Goal: Task Accomplishment & Management: Manage account settings

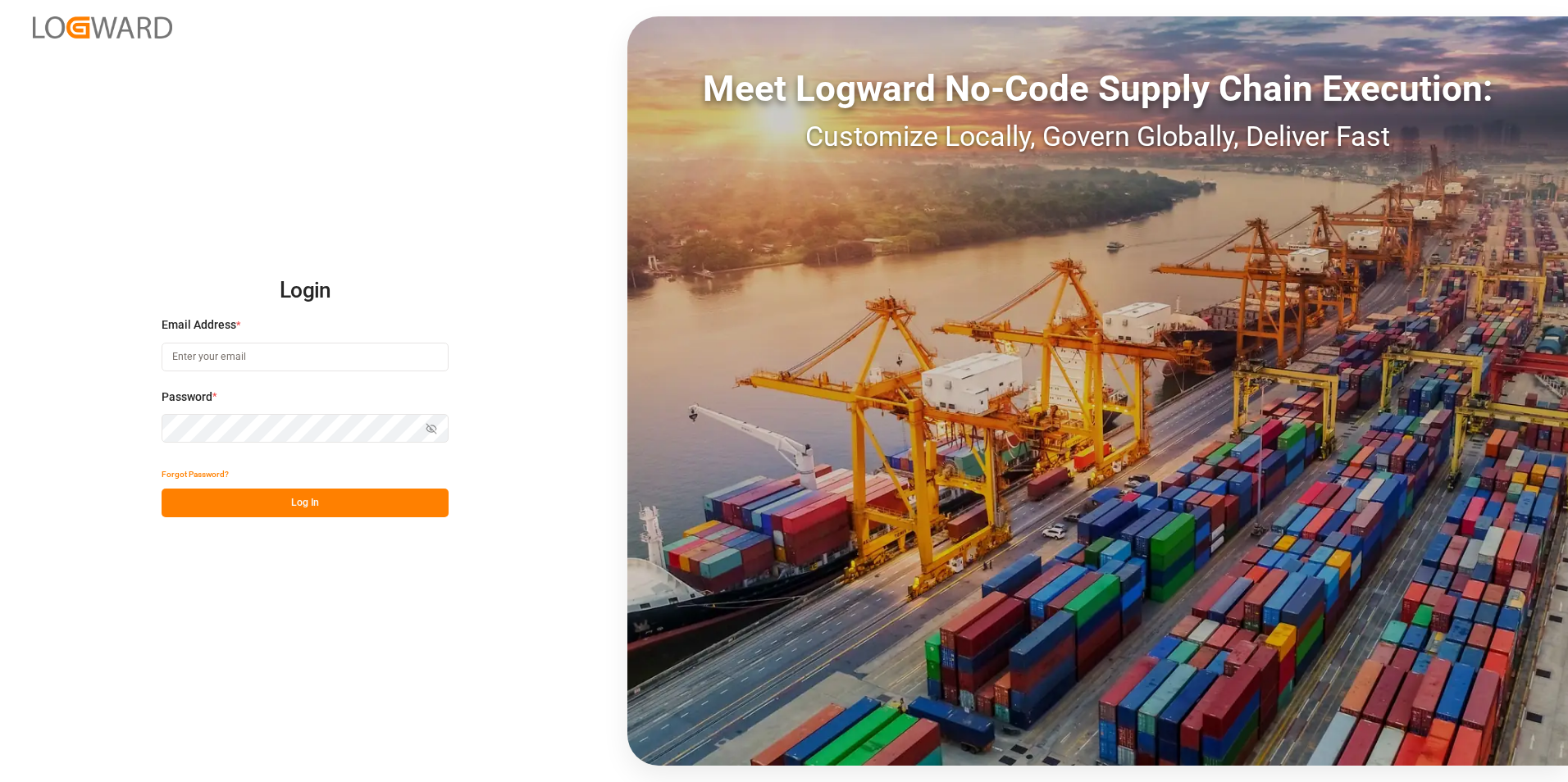
type input "[PERSON_NAME][EMAIL_ADDRESS][PERSON_NAME][DOMAIN_NAME]"
click at [318, 504] on button "Log In" at bounding box center [305, 502] width 287 height 29
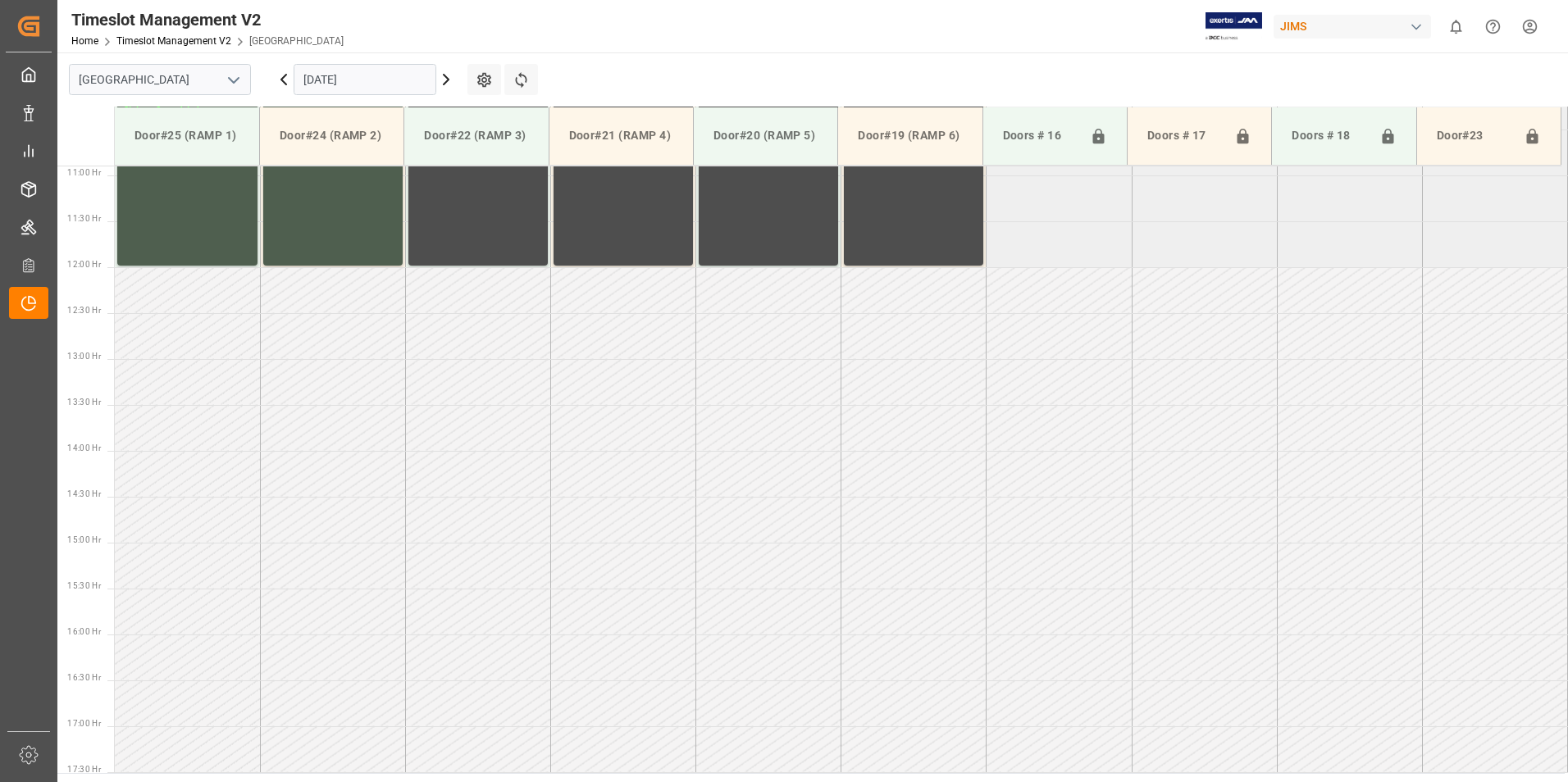
scroll to position [508, 0]
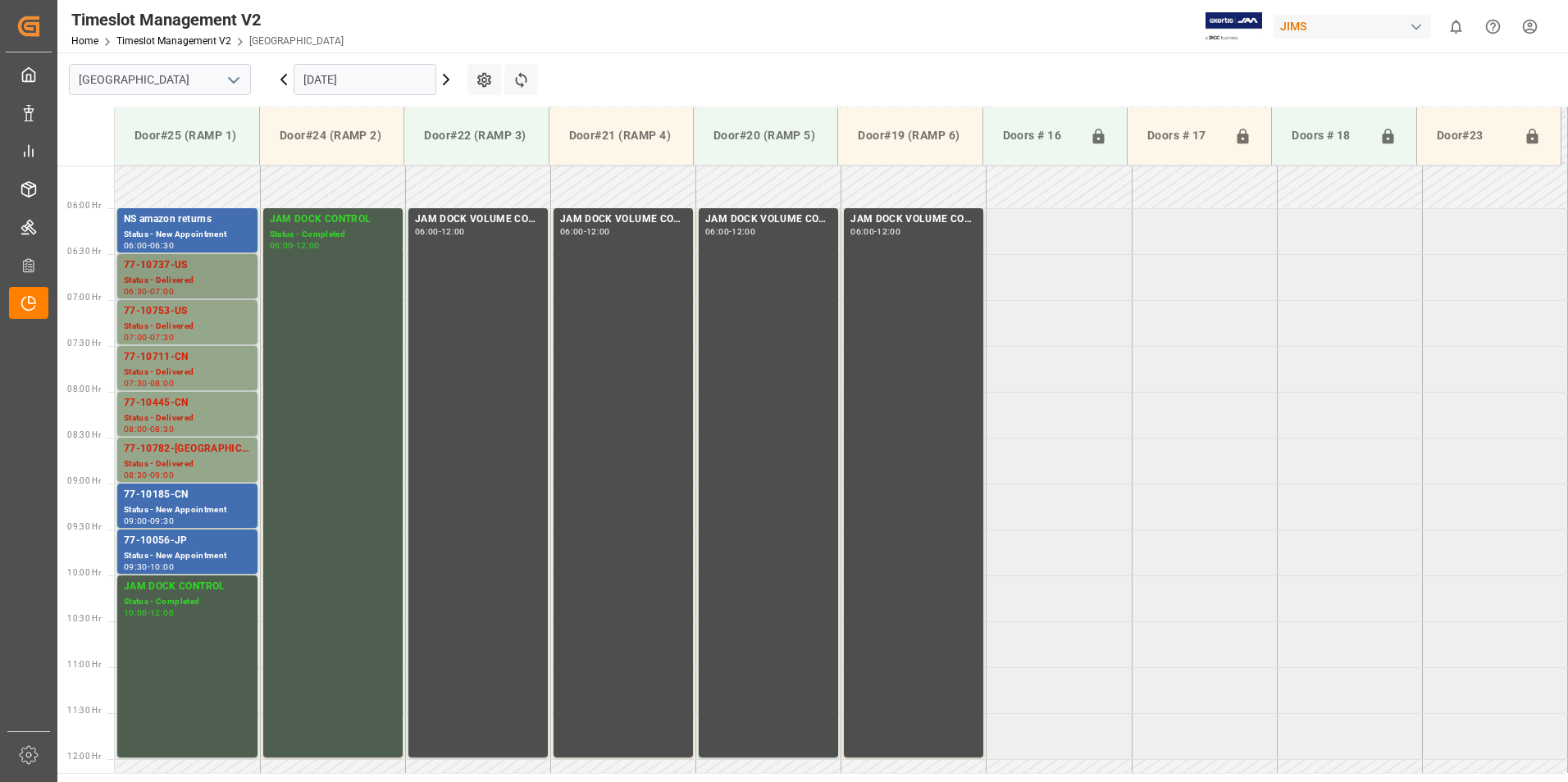
click at [142, 279] on div "Status - Delivered" at bounding box center [187, 281] width 127 height 14
click at [172, 324] on div "Status - Delivered" at bounding box center [187, 327] width 127 height 14
click at [174, 368] on div "Status - Delivered" at bounding box center [187, 373] width 127 height 14
click at [163, 412] on div "Status - Delivered" at bounding box center [187, 418] width 127 height 14
click at [175, 458] on div "Status - Delivered" at bounding box center [187, 464] width 127 height 14
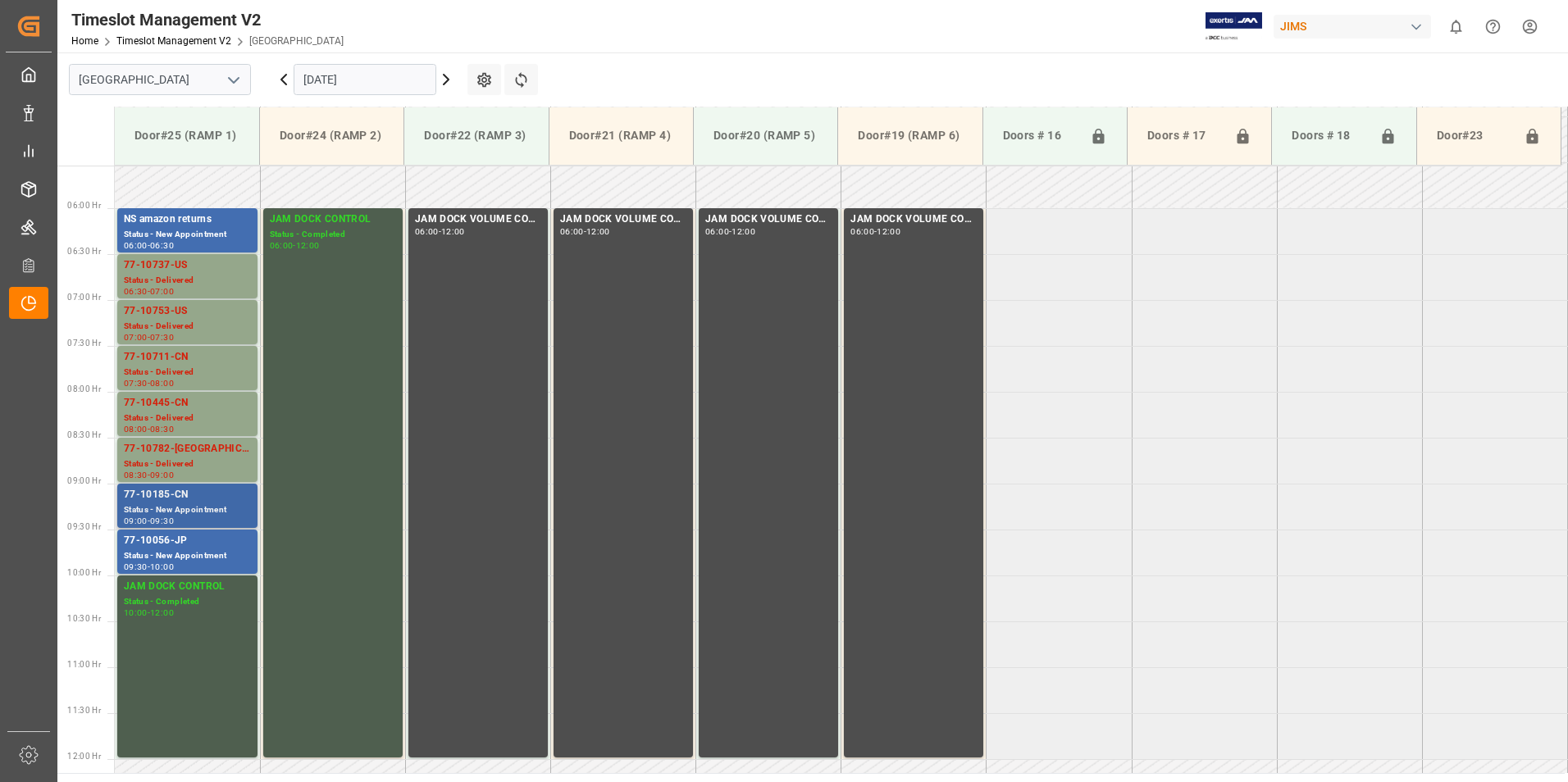
click at [169, 502] on div "77-10185-CN" at bounding box center [187, 495] width 127 height 16
click at [194, 554] on div "Status - New Appointment" at bounding box center [187, 556] width 127 height 14
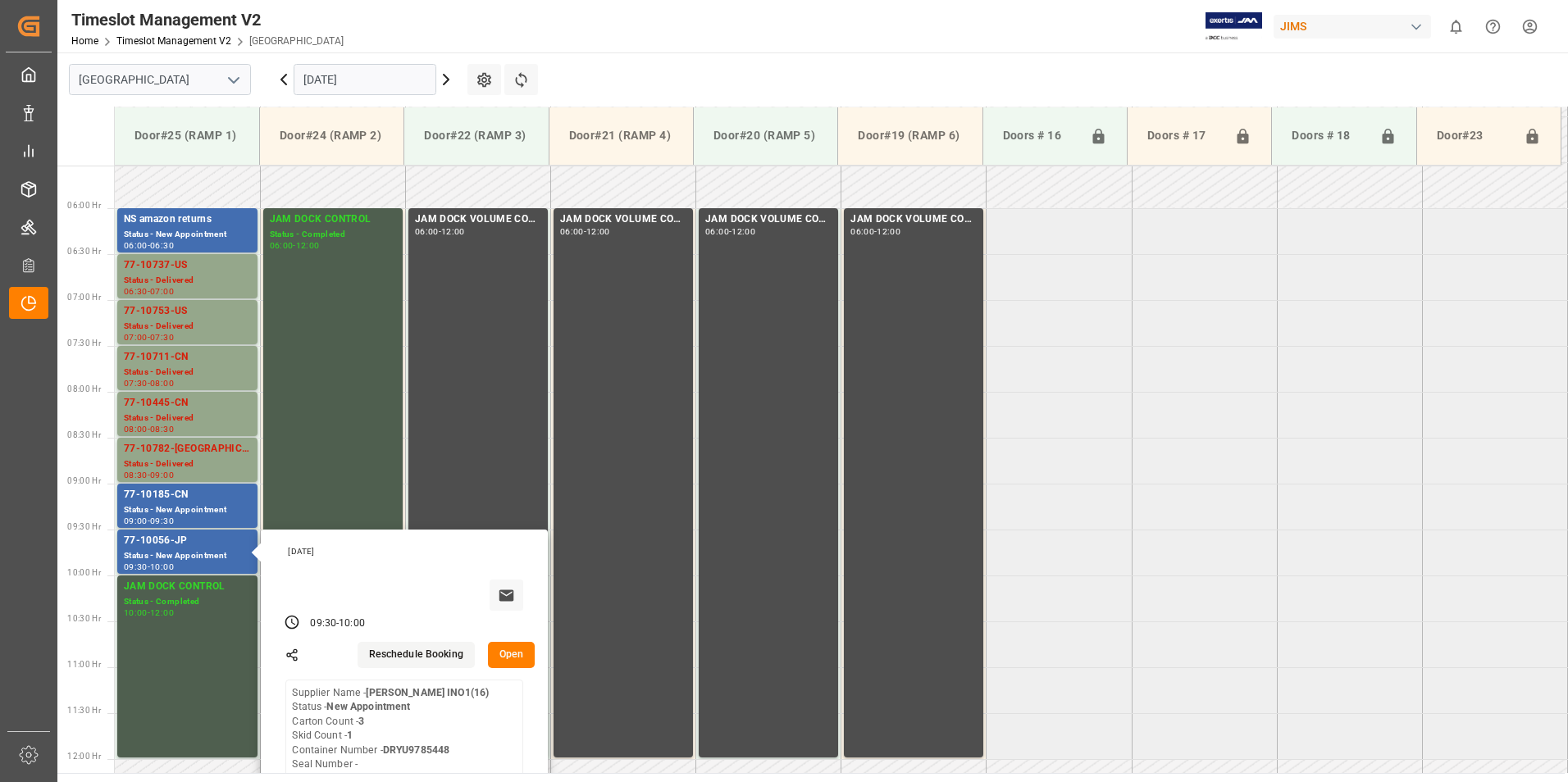
click at [338, 79] on input "[DATE]" at bounding box center [365, 79] width 143 height 31
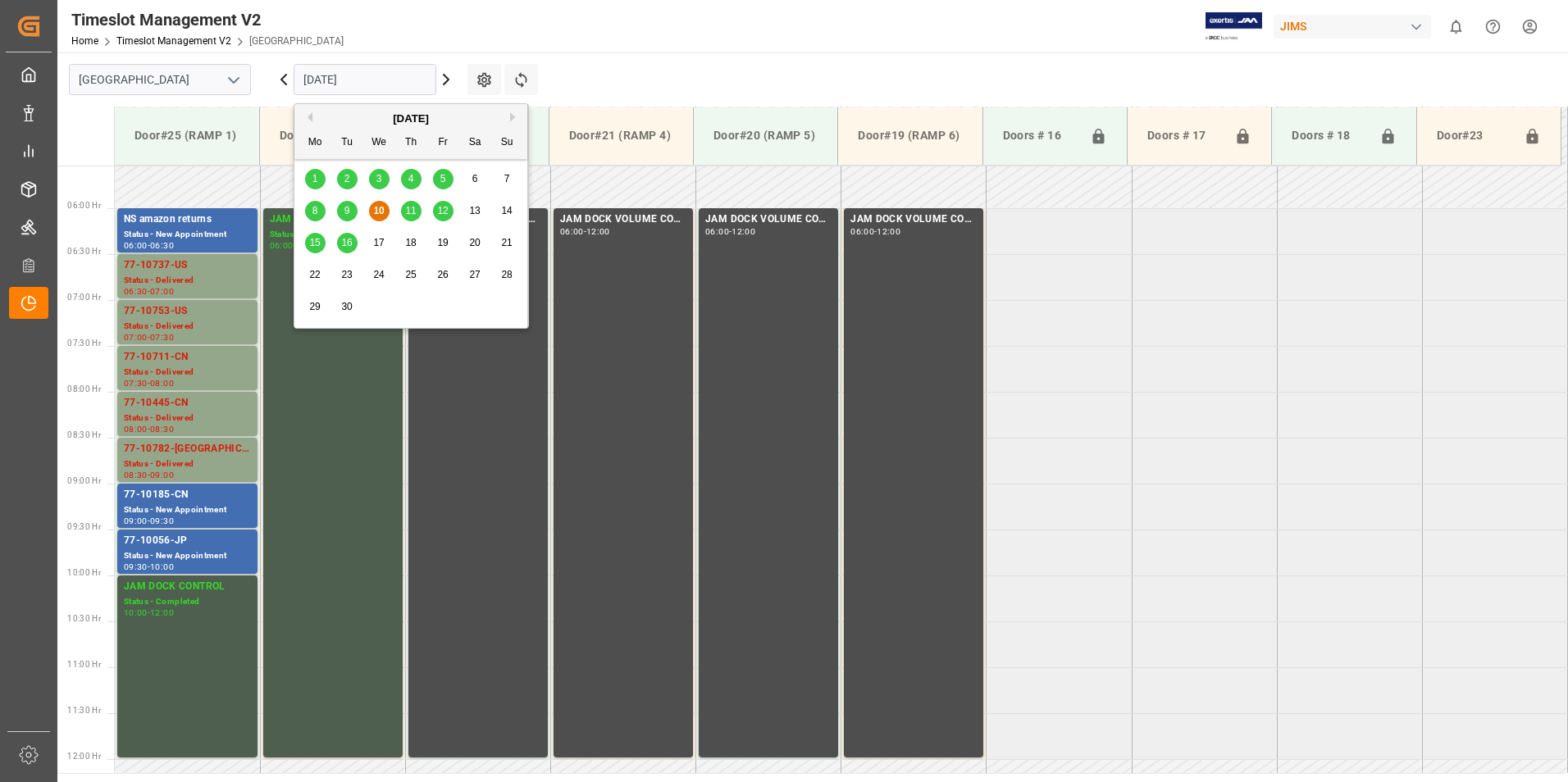
click at [414, 209] on span "11" at bounding box center [410, 210] width 11 height 11
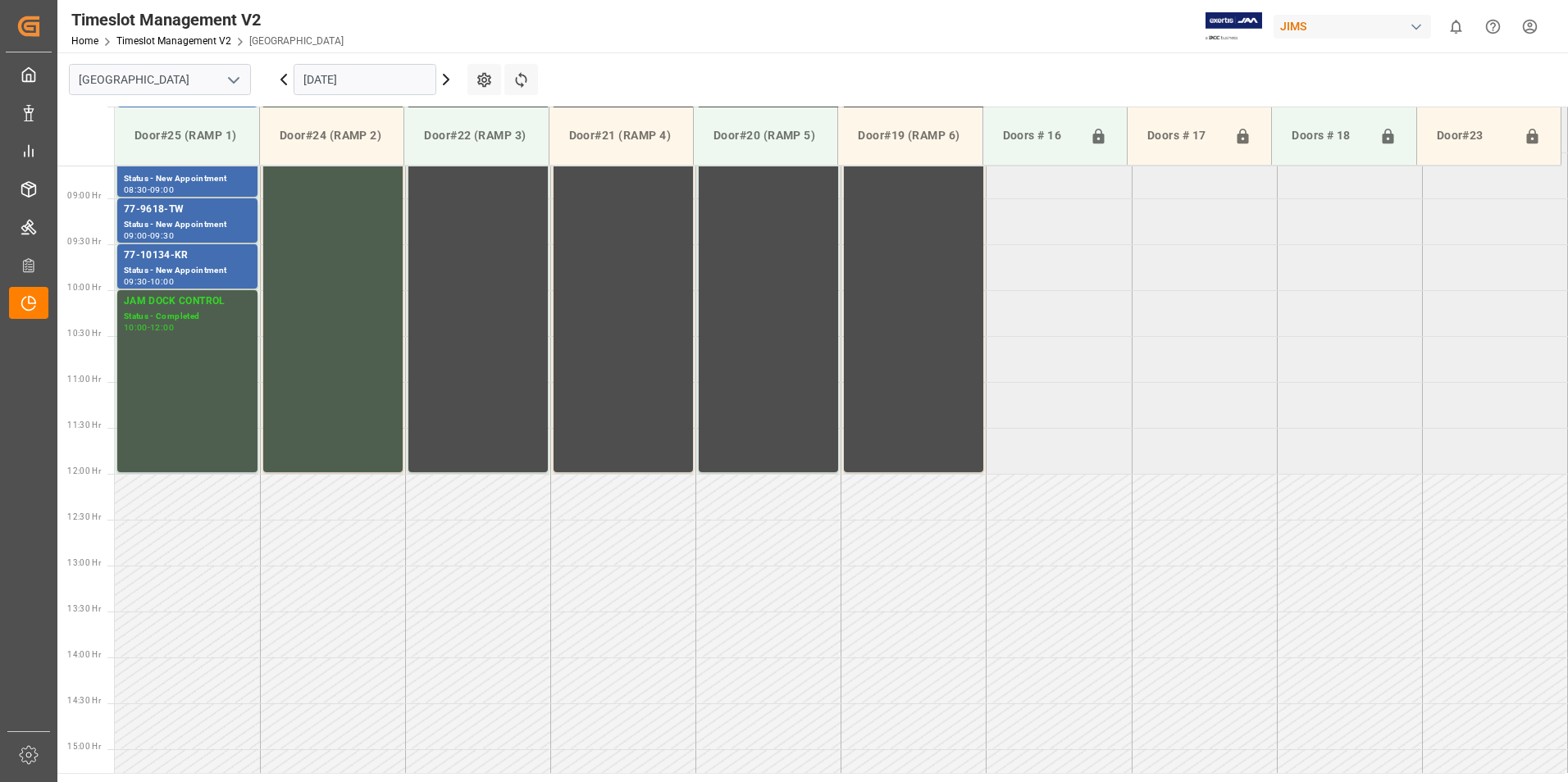
scroll to position [426, 0]
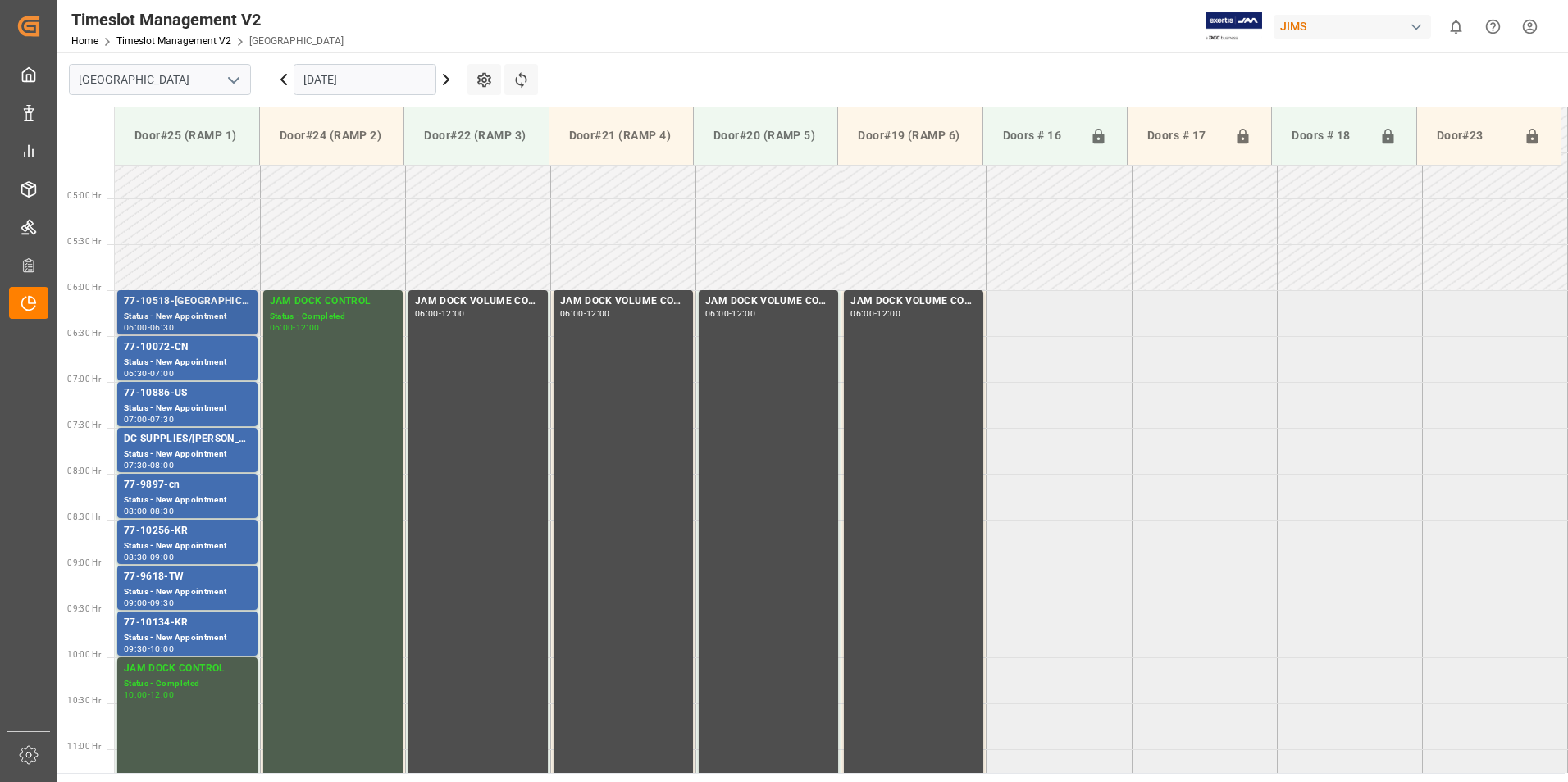
click at [172, 309] on div "77-10518-[GEOGRAPHIC_DATA]" at bounding box center [187, 302] width 127 height 16
click at [174, 354] on div "77-10072-CN" at bounding box center [187, 348] width 127 height 16
click at [175, 397] on div "77-10886-US" at bounding box center [187, 393] width 127 height 16
click at [183, 489] on div "77-9897-cn" at bounding box center [187, 485] width 127 height 16
click at [186, 446] on div "DC SUPPLIES/[PERSON_NAME]" at bounding box center [187, 439] width 127 height 16
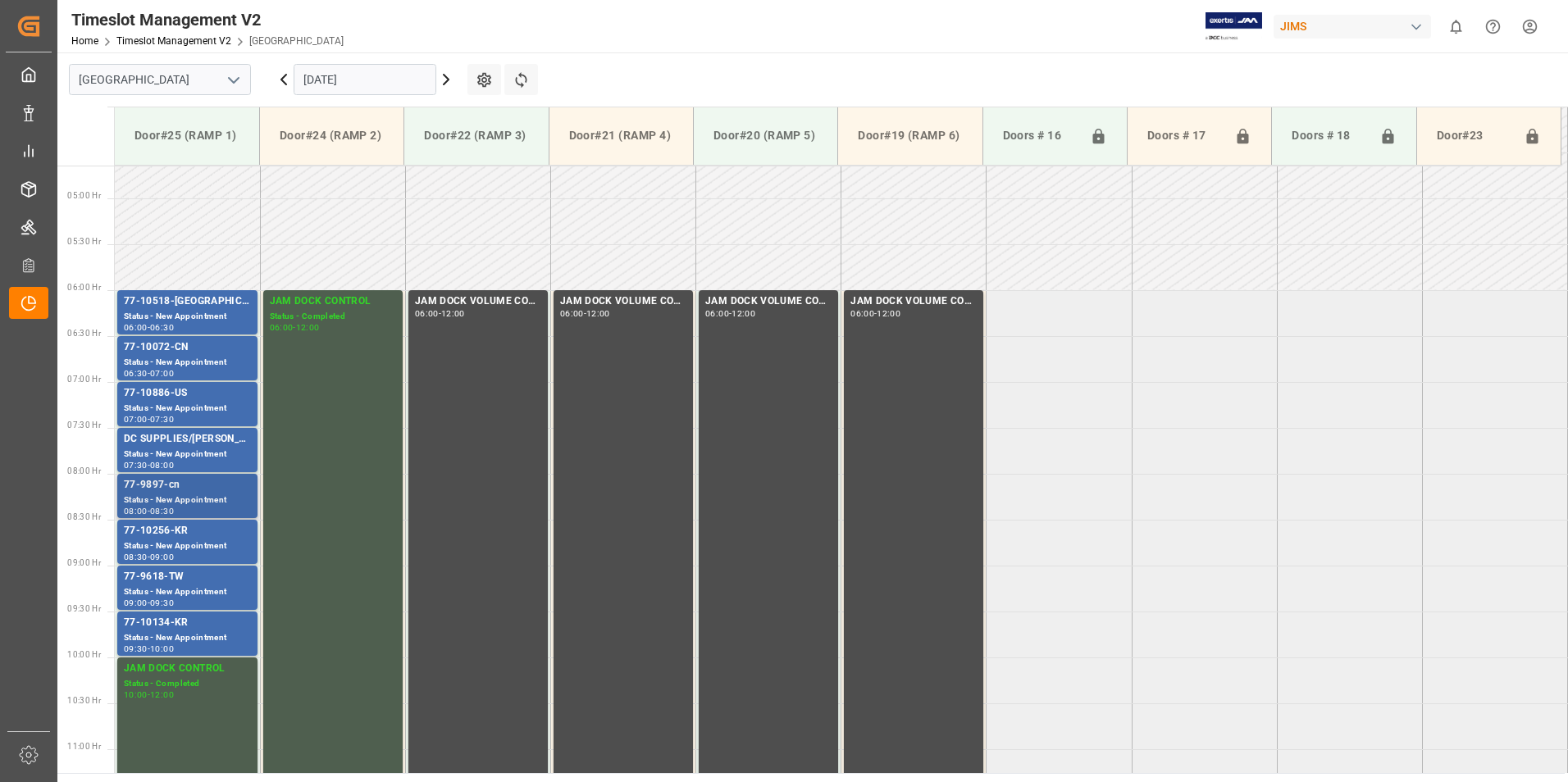
click at [194, 496] on div "Status - New Appointment" at bounding box center [187, 500] width 127 height 14
click at [186, 538] on div "77-10256-KR" at bounding box center [187, 531] width 127 height 16
click at [183, 579] on div "77-9618-TW" at bounding box center [187, 577] width 127 height 16
click at [185, 630] on div "77-10134-KR" at bounding box center [187, 623] width 127 height 16
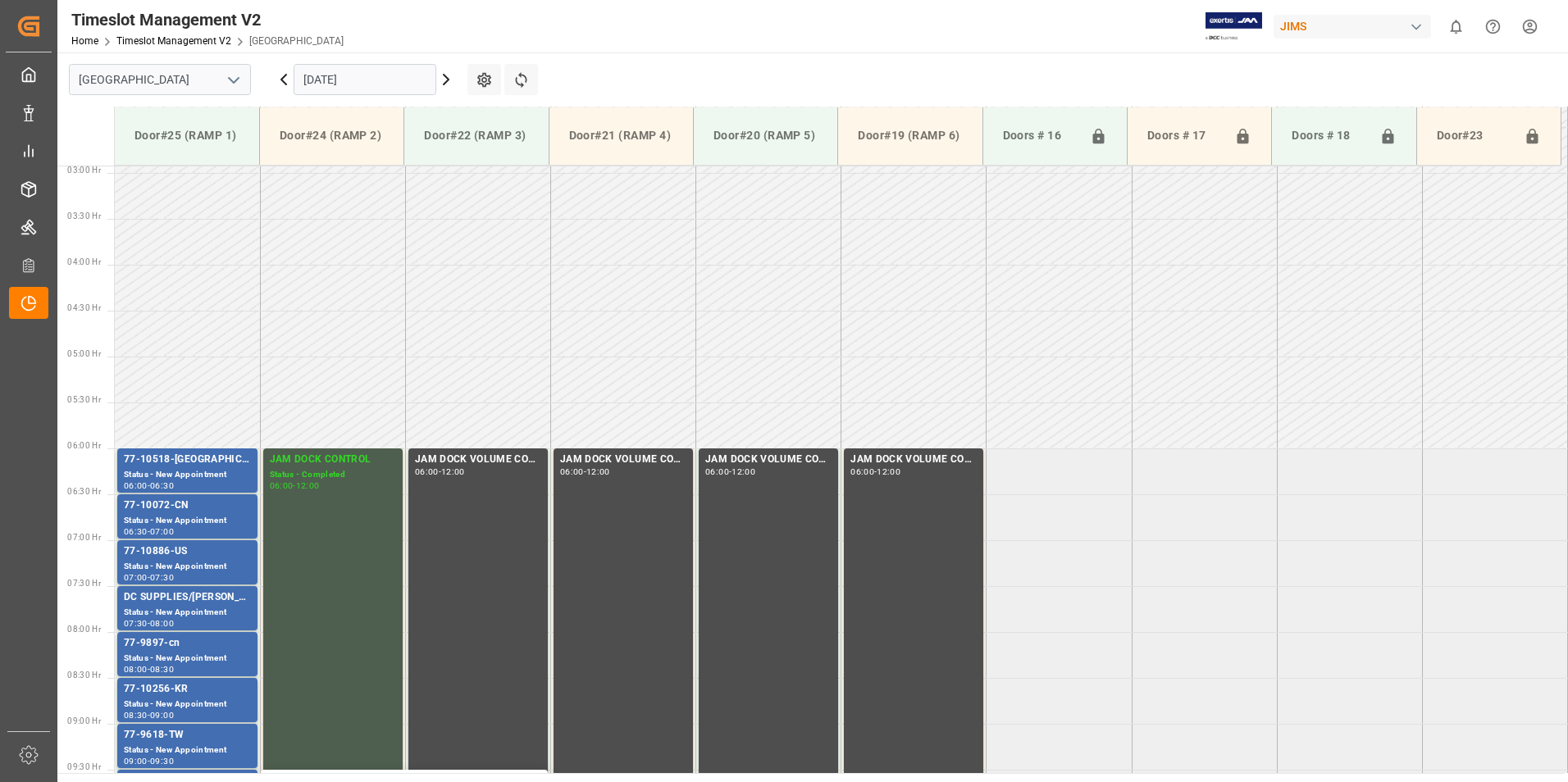
scroll to position [263, 0]
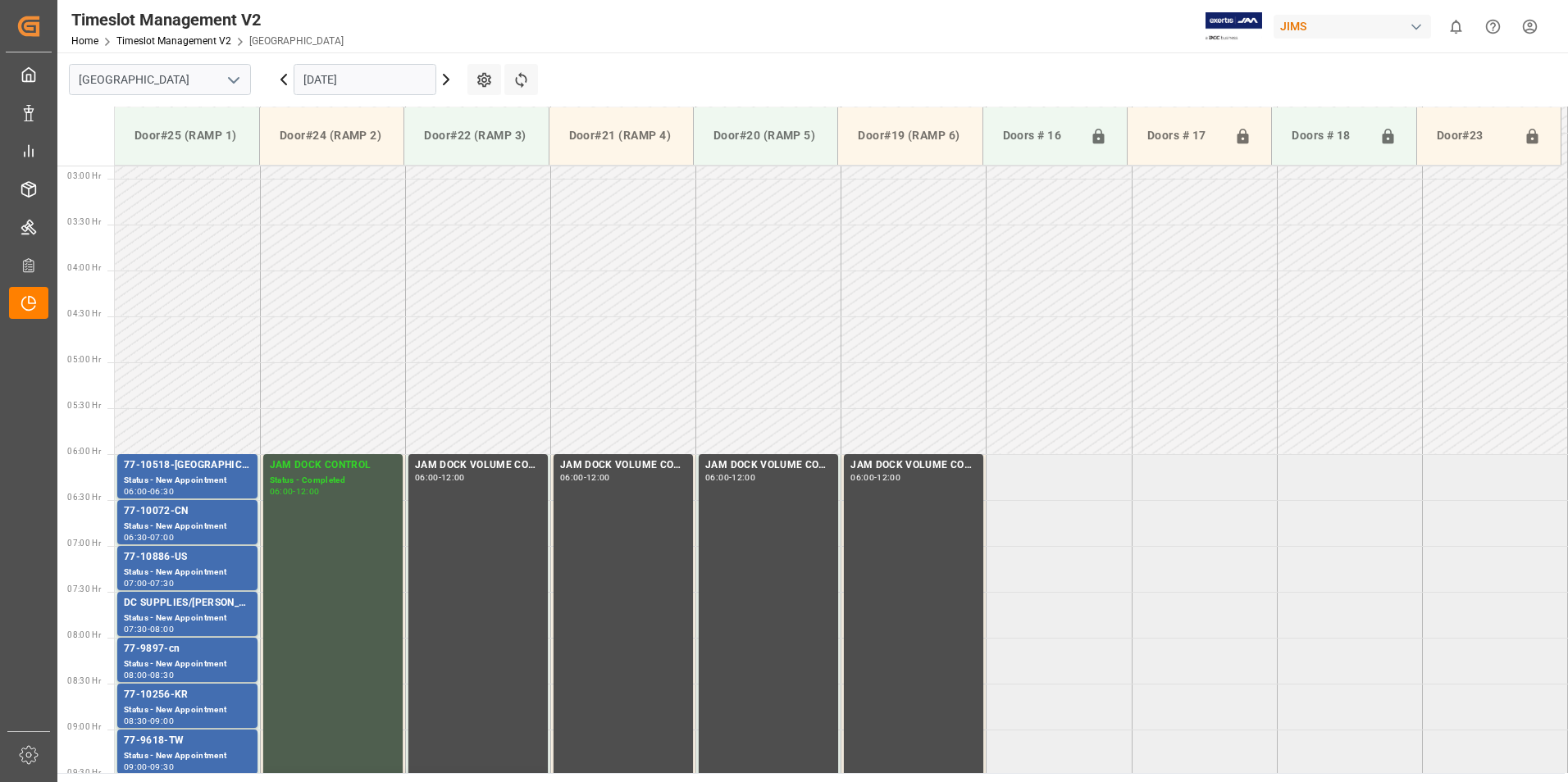
click at [321, 82] on input "[DATE]" at bounding box center [365, 79] width 143 height 31
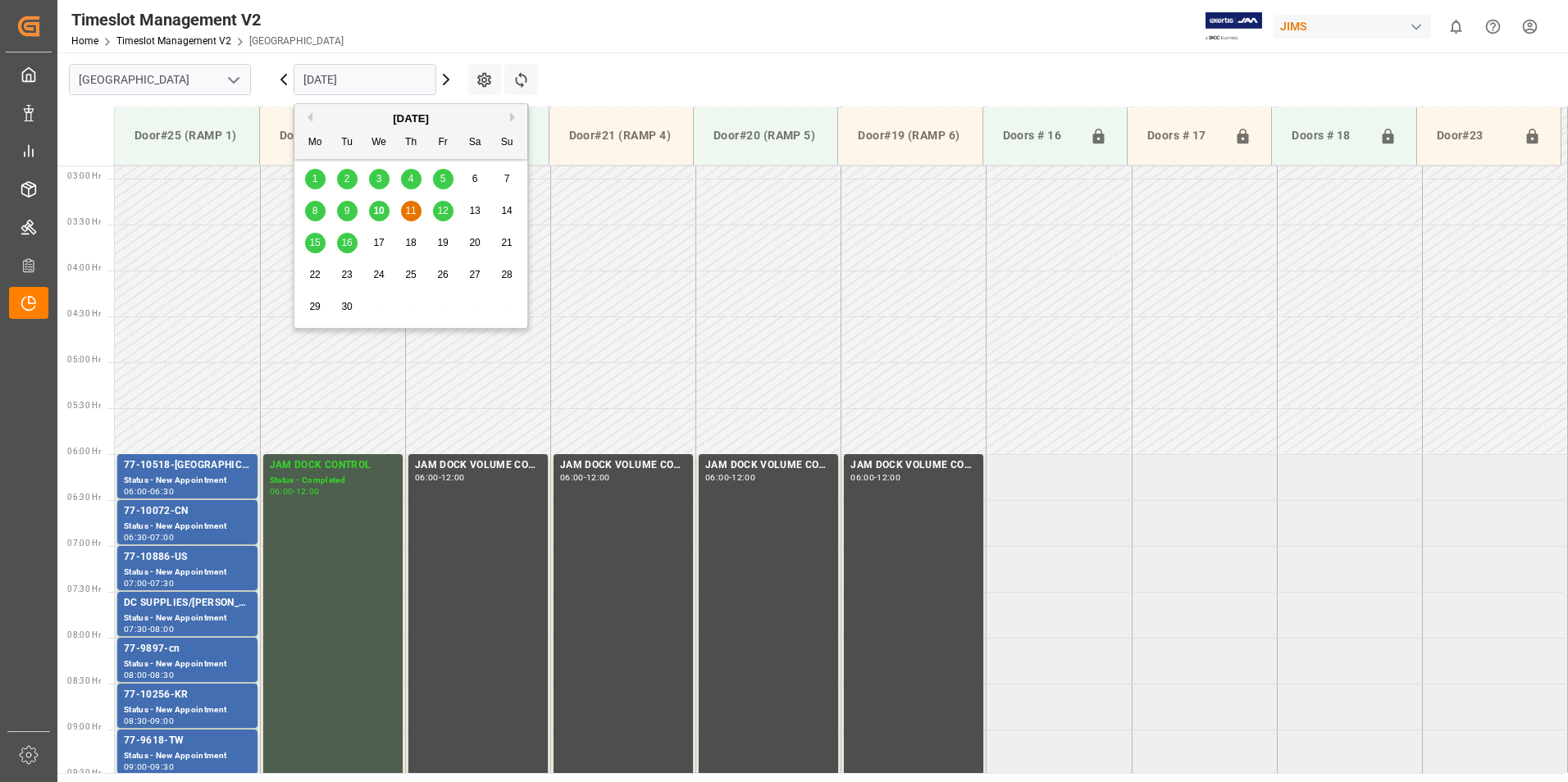
click at [436, 213] on div "12" at bounding box center [443, 212] width 21 height 20
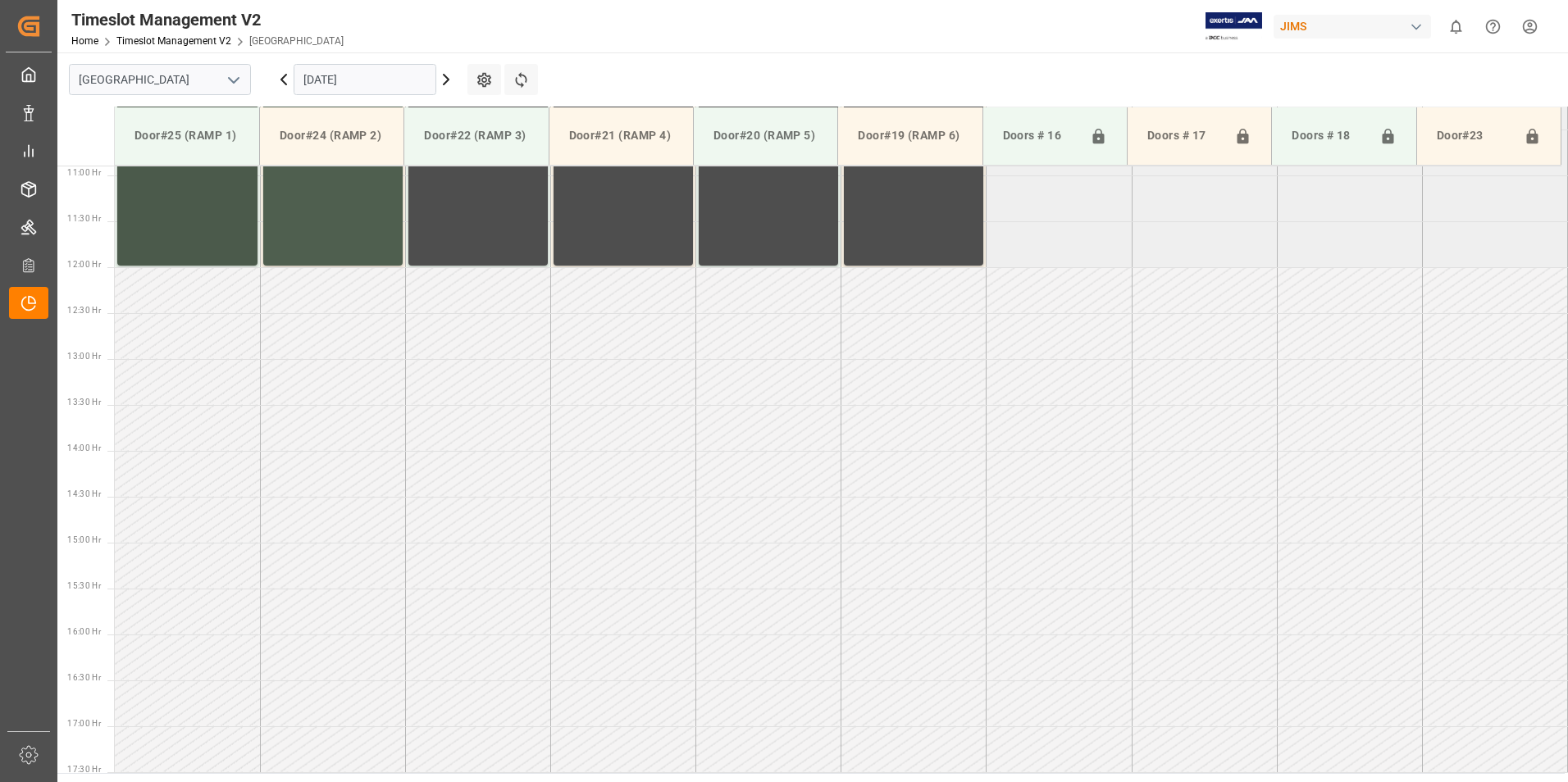
scroll to position [590, 0]
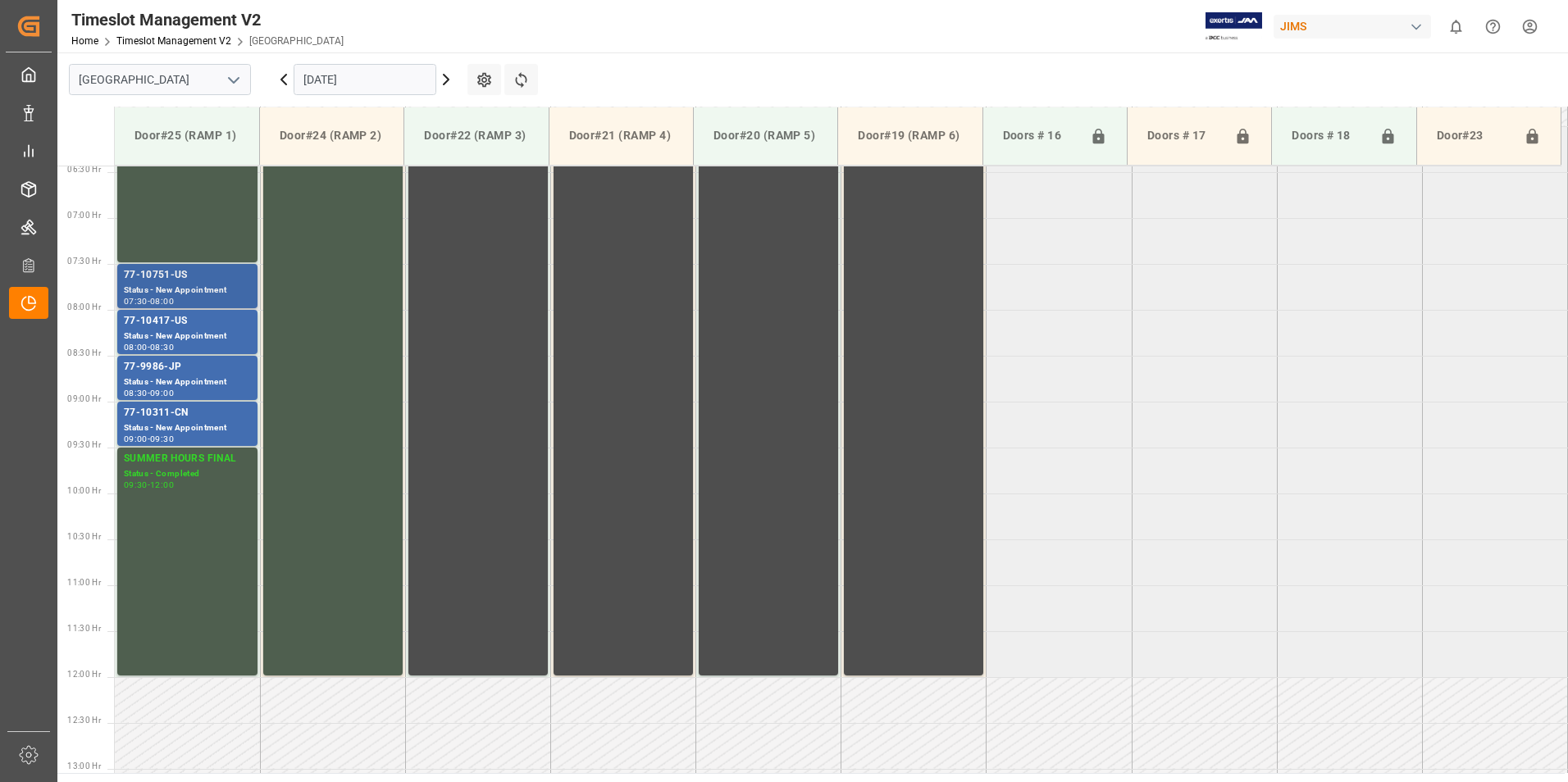
click at [209, 296] on div "Status - New Appointment" at bounding box center [187, 291] width 127 height 14
click at [189, 333] on div "Status - New Appointment" at bounding box center [187, 337] width 127 height 14
click at [181, 375] on div "77-9986-JP" at bounding box center [187, 368] width 127 height 16
click at [172, 416] on div "77-10311-CN" at bounding box center [187, 413] width 127 height 16
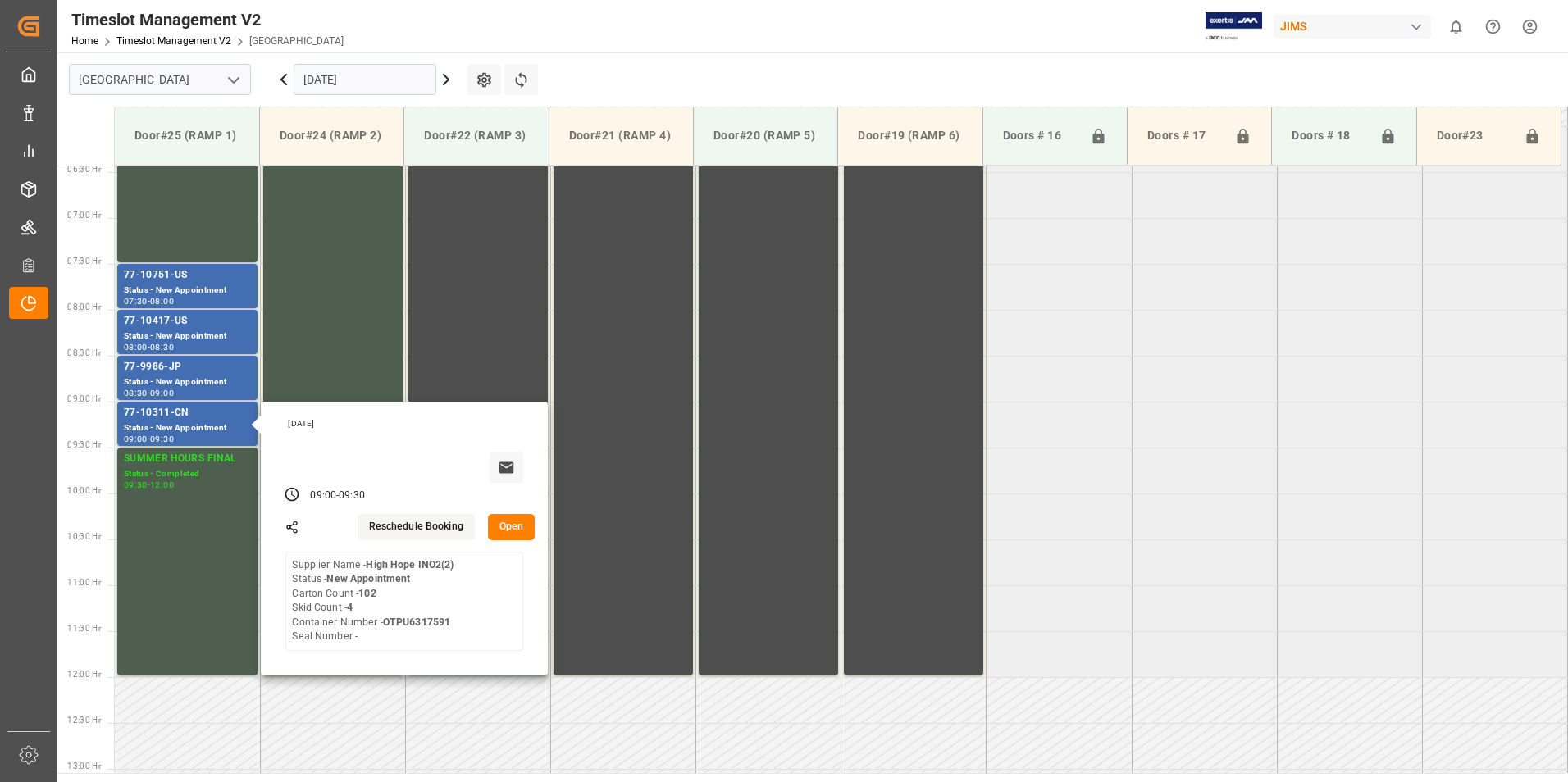
click at [336, 80] on input "[DATE]" at bounding box center [365, 79] width 143 height 31
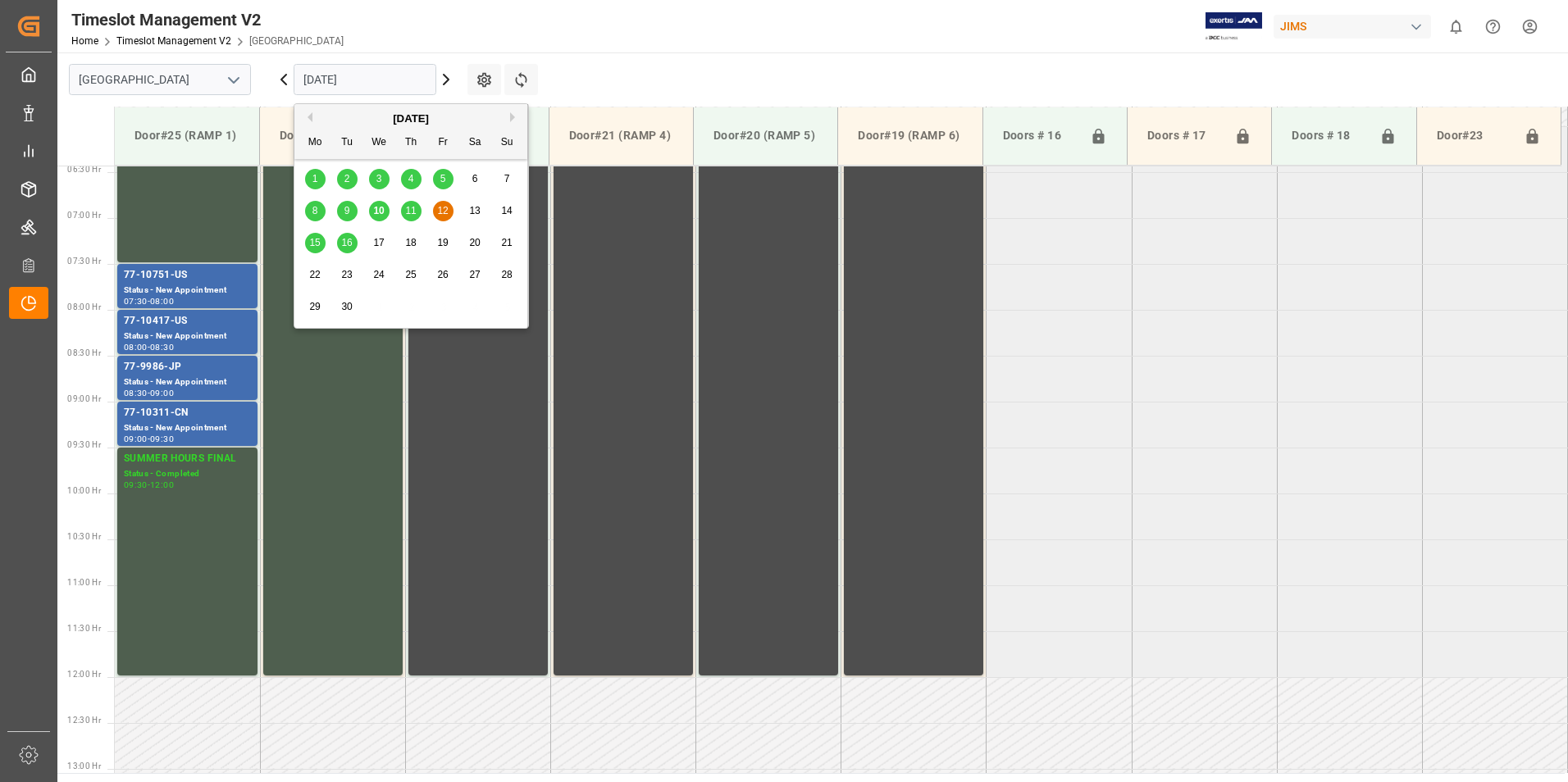
click at [317, 242] on span "15" at bounding box center [315, 242] width 11 height 11
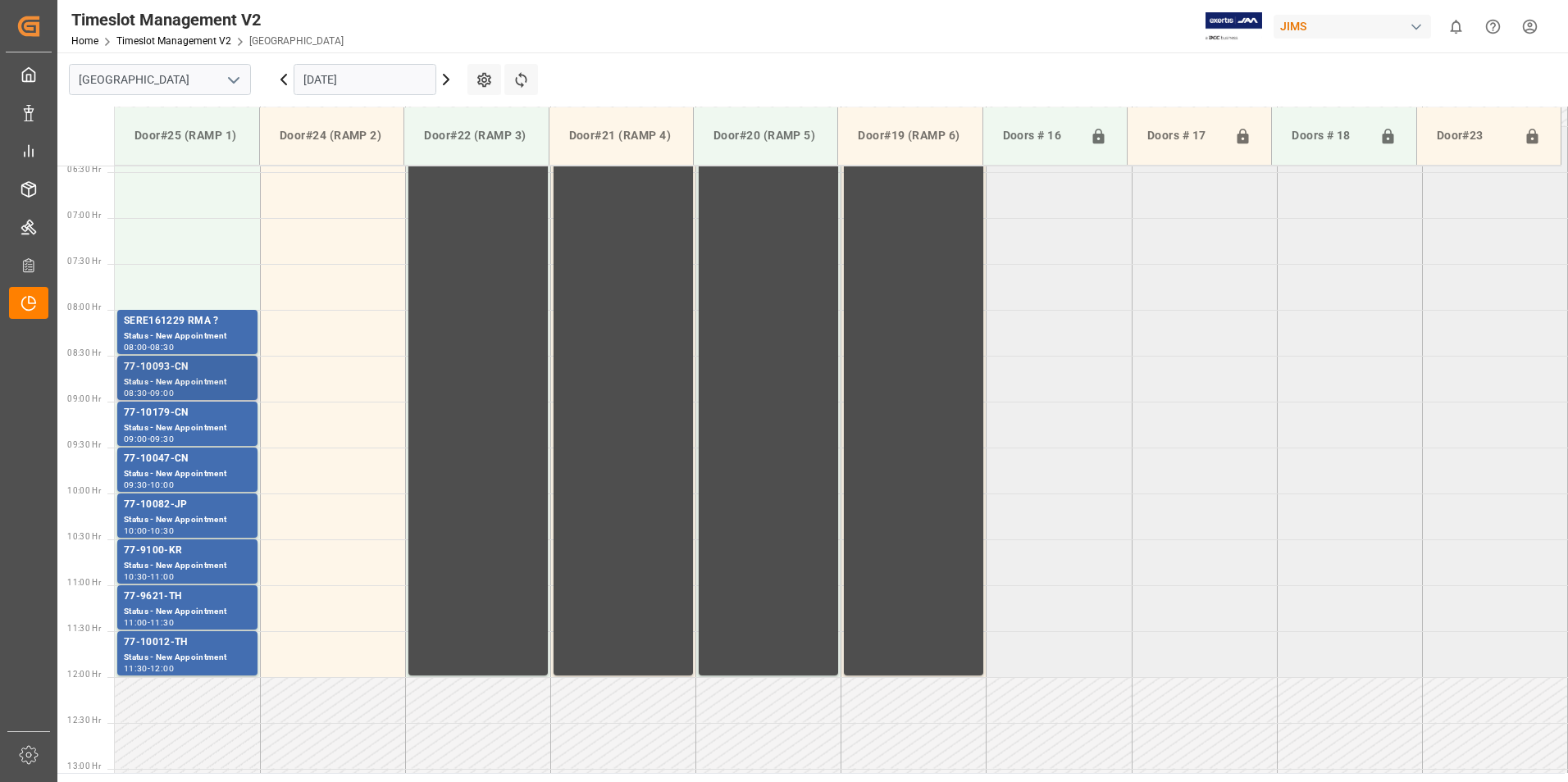
click at [167, 375] on div "77-10093-CN" at bounding box center [187, 368] width 127 height 16
click at [163, 419] on div "77-10179-CN" at bounding box center [187, 413] width 127 height 16
click at [176, 465] on div "77-10047-CN" at bounding box center [187, 459] width 127 height 16
click at [177, 509] on div "77-10082-JP" at bounding box center [187, 505] width 127 height 16
click at [190, 558] on div "77-9100-KR" at bounding box center [187, 551] width 127 height 16
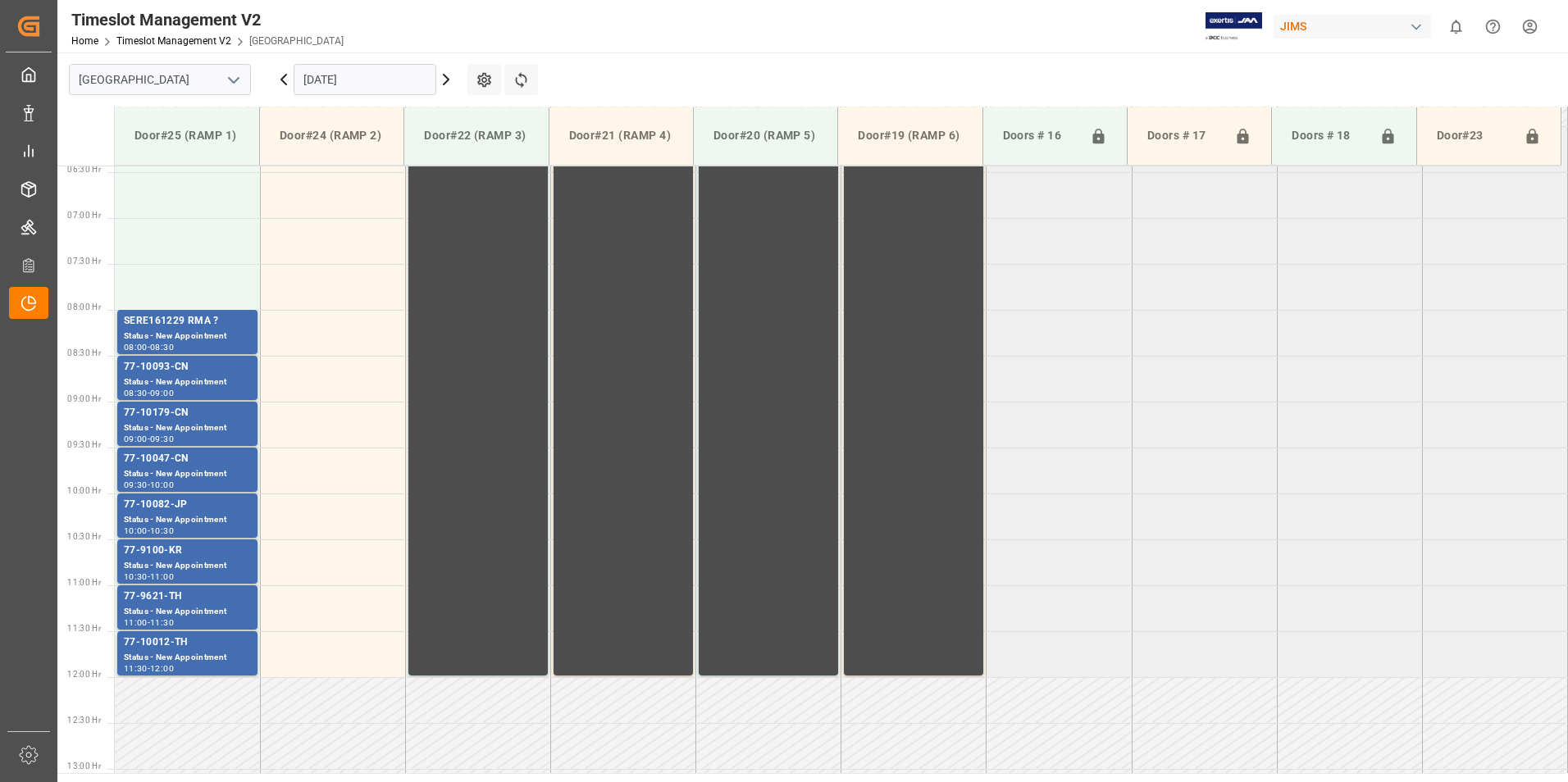
click at [166, 602] on div "77-9621-TH" at bounding box center [187, 597] width 127 height 16
click at [177, 651] on div "Status - New Appointment" at bounding box center [187, 658] width 127 height 14
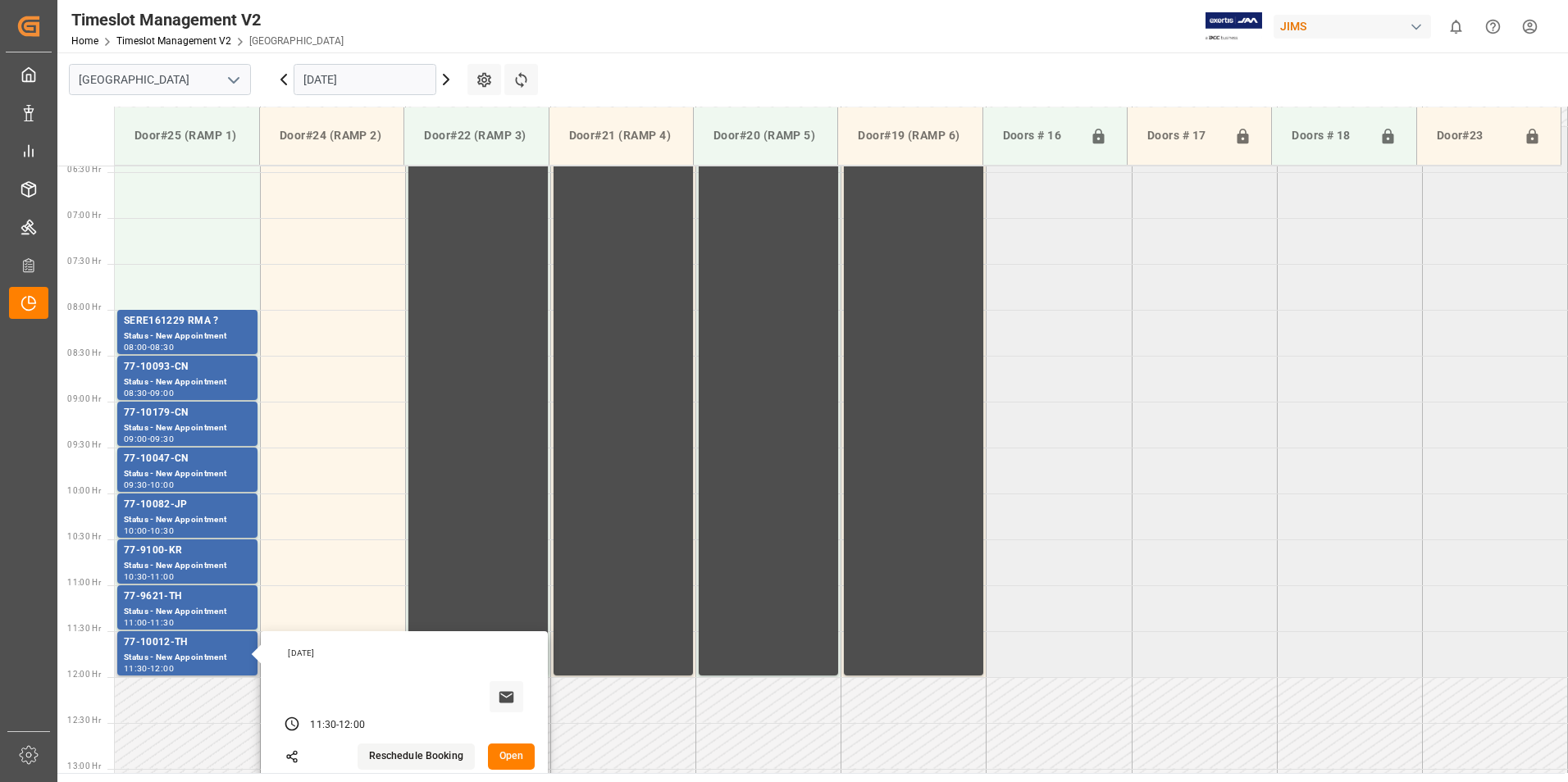
scroll to position [672, 0]
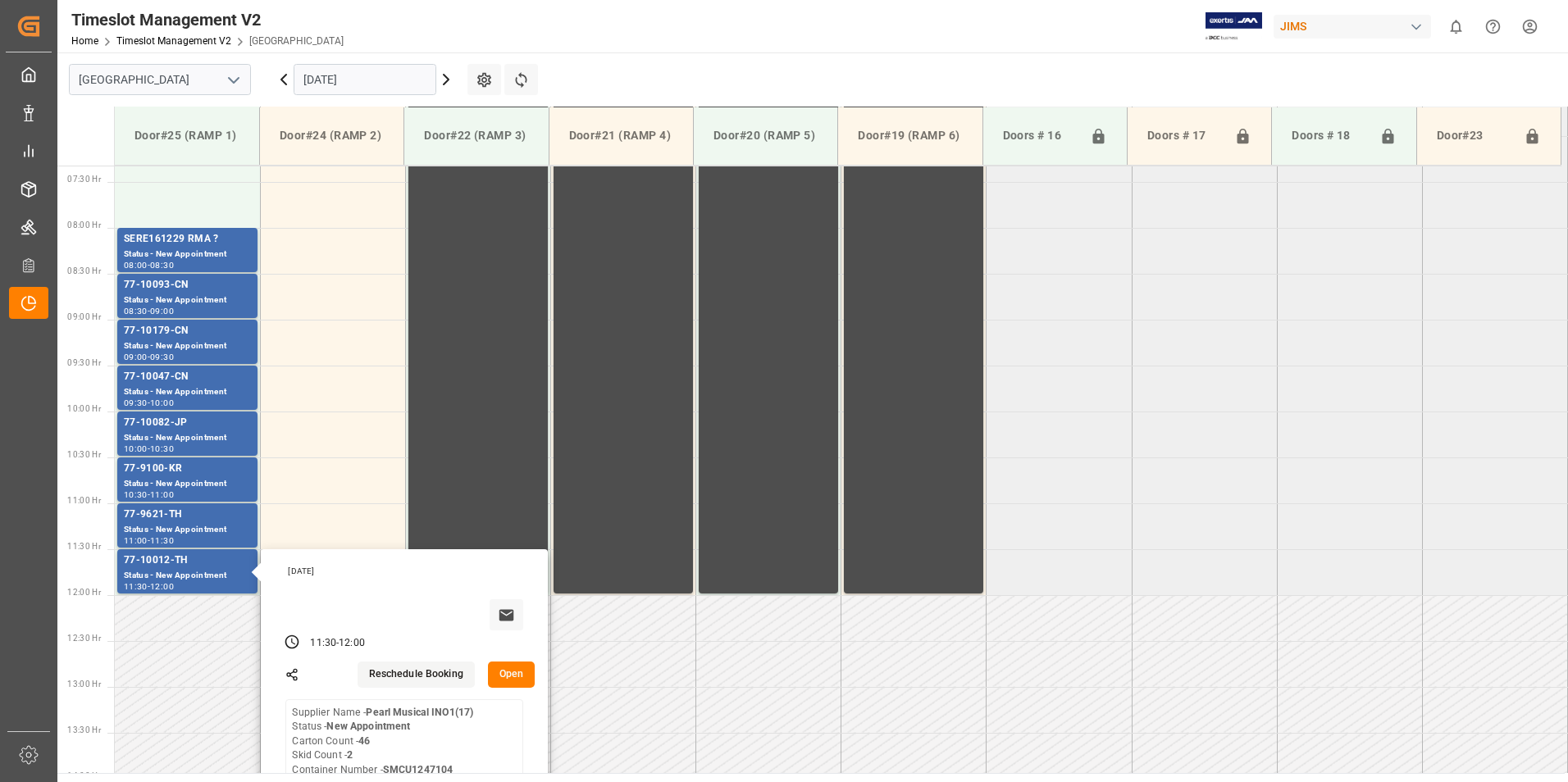
click at [337, 77] on input "[DATE]" at bounding box center [365, 79] width 143 height 31
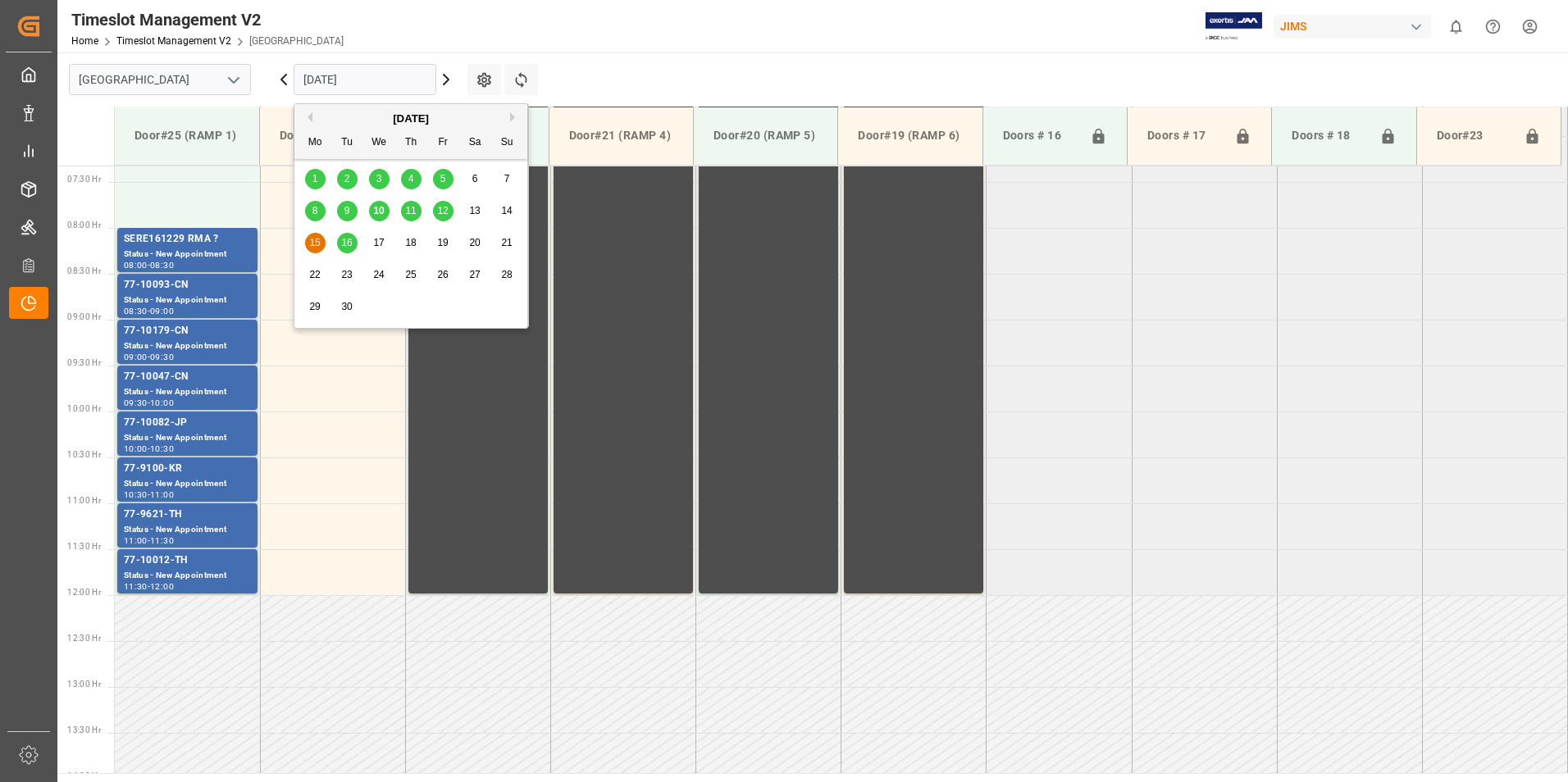
click at [350, 246] on span "16" at bounding box center [347, 242] width 11 height 11
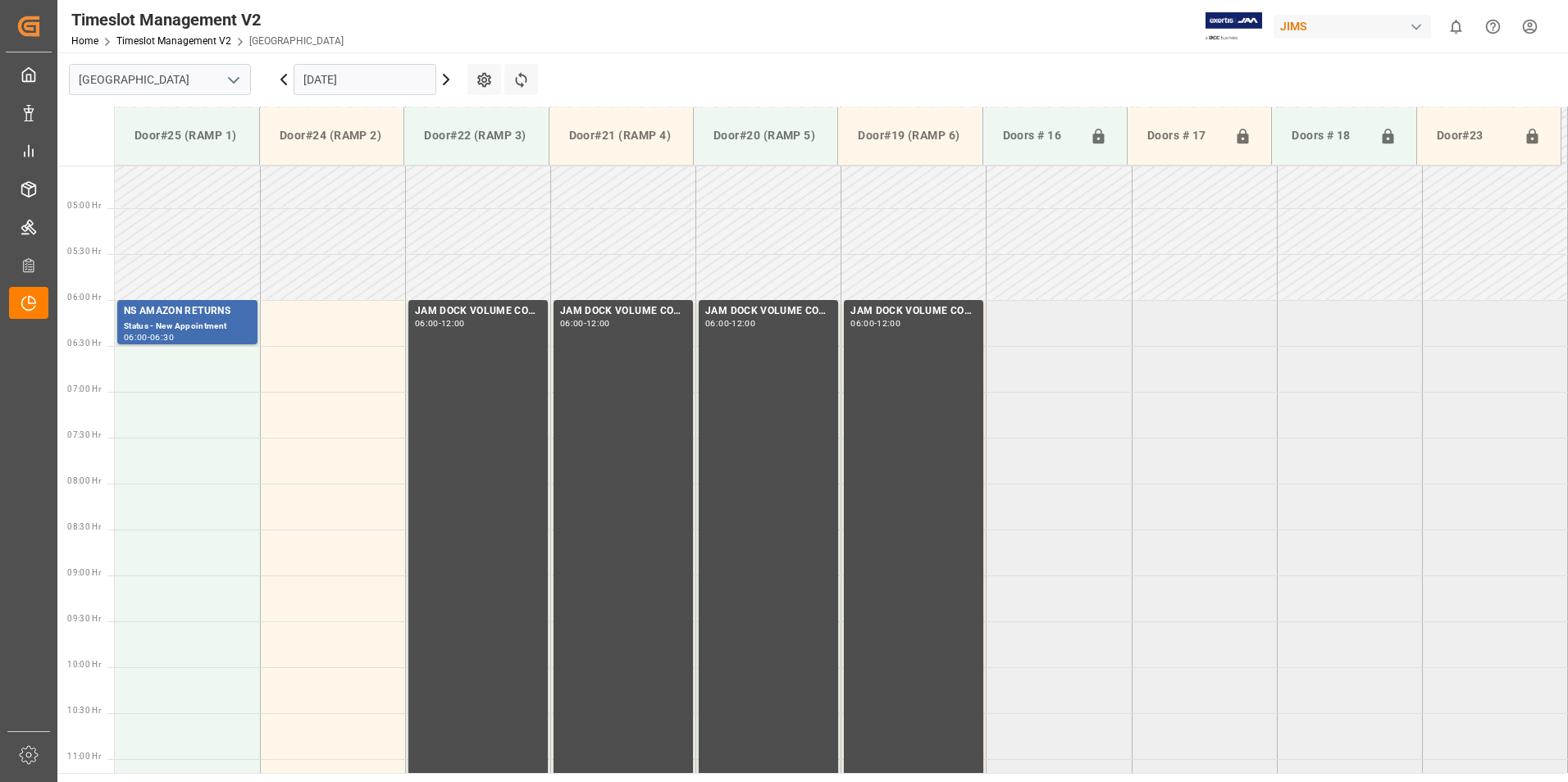
scroll to position [181, 0]
